Goal: Communication & Community: Answer question/provide support

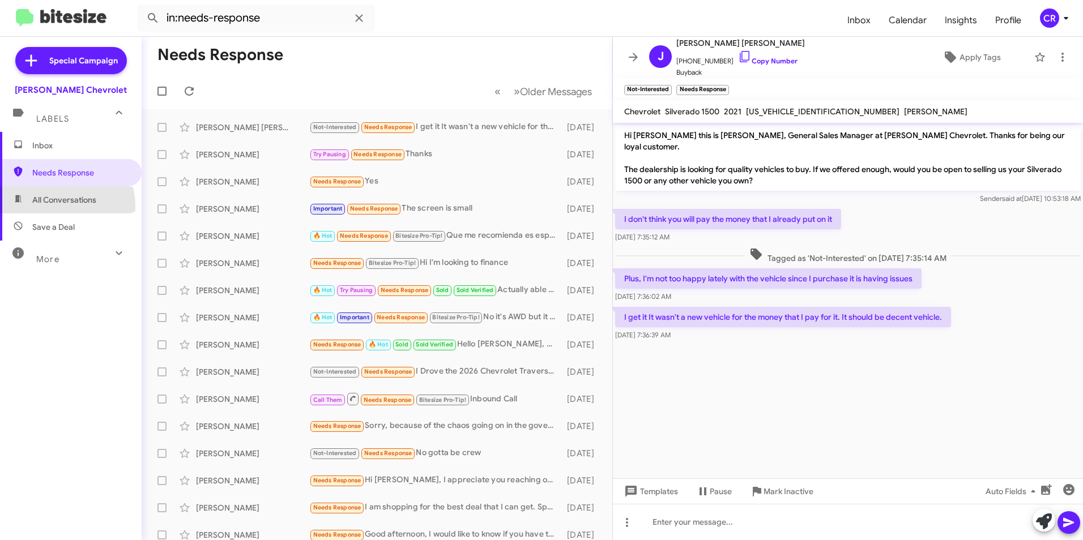
click at [53, 206] on span "All Conversations" at bounding box center [71, 199] width 142 height 27
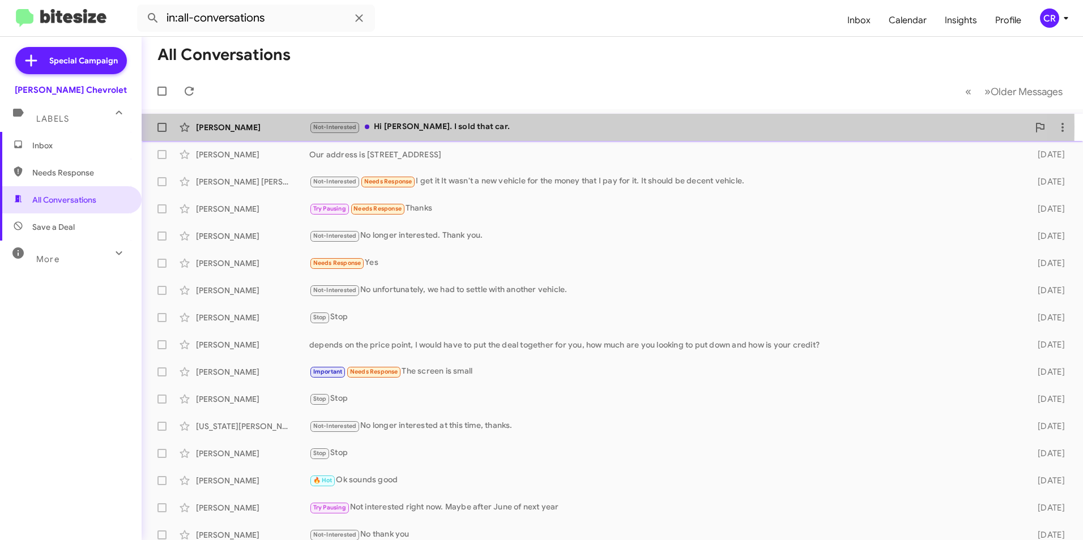
click at [413, 126] on div "Not-Interested Hi [PERSON_NAME]. I sold that car." at bounding box center [668, 127] width 719 height 13
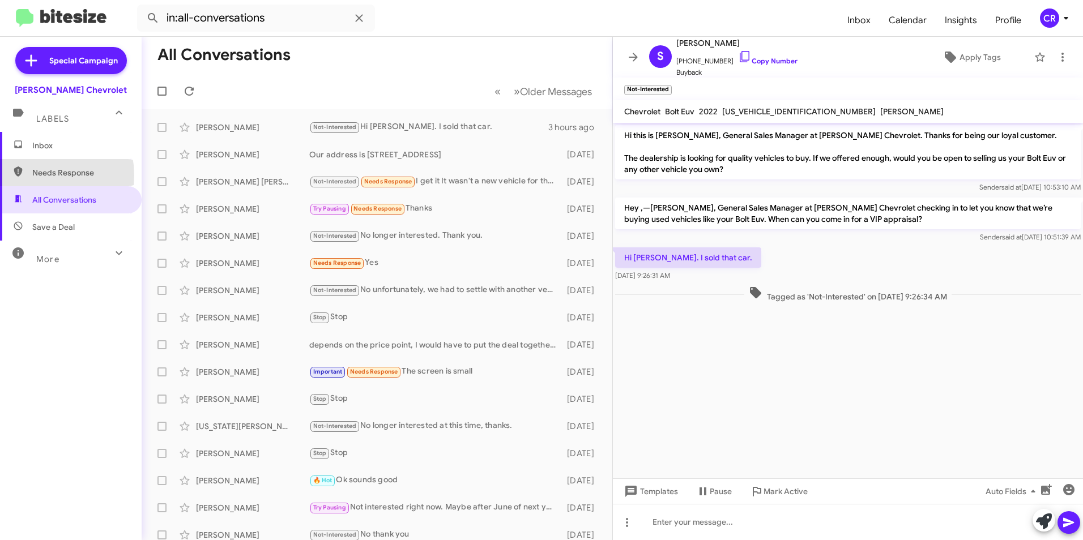
click at [31, 176] on span "Needs Response" at bounding box center [71, 172] width 142 height 27
type input "in:needs-response"
